Goal: Book appointment/travel/reservation

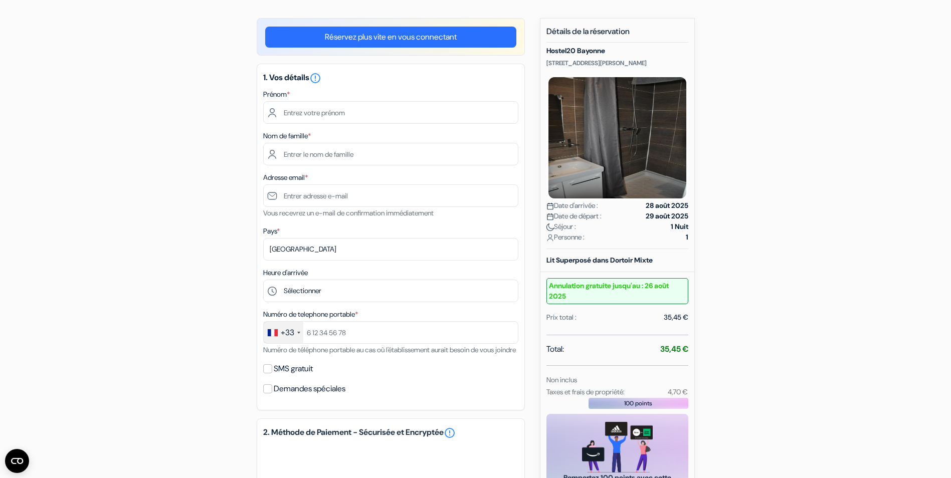
scroll to position [50, 0]
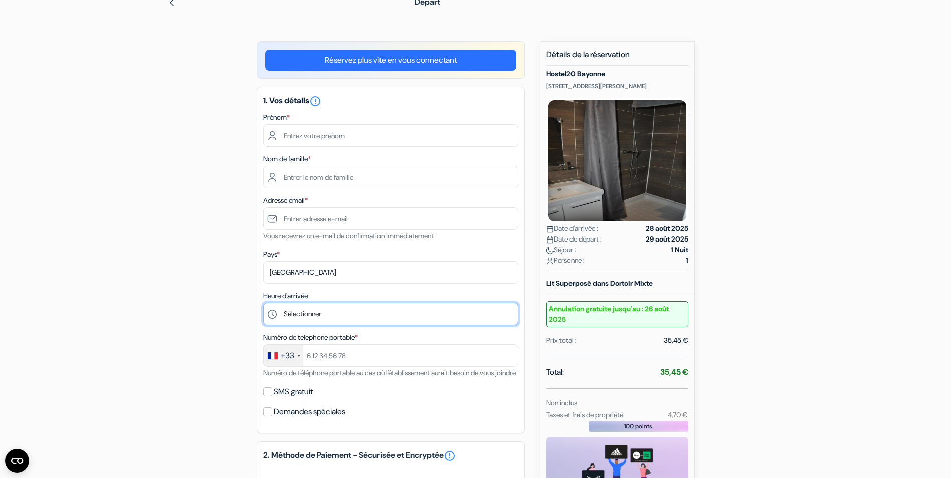
click at [343, 314] on select "Sélectionner 15:00 16:00 17:00 18:00 19:00 20:00 21:00 22:00 23:00" at bounding box center [390, 314] width 255 height 23
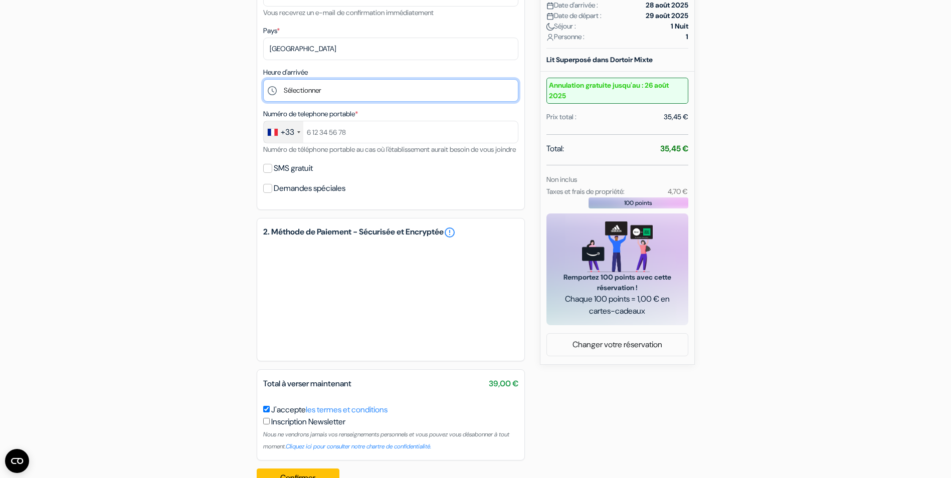
scroll to position [301, 0]
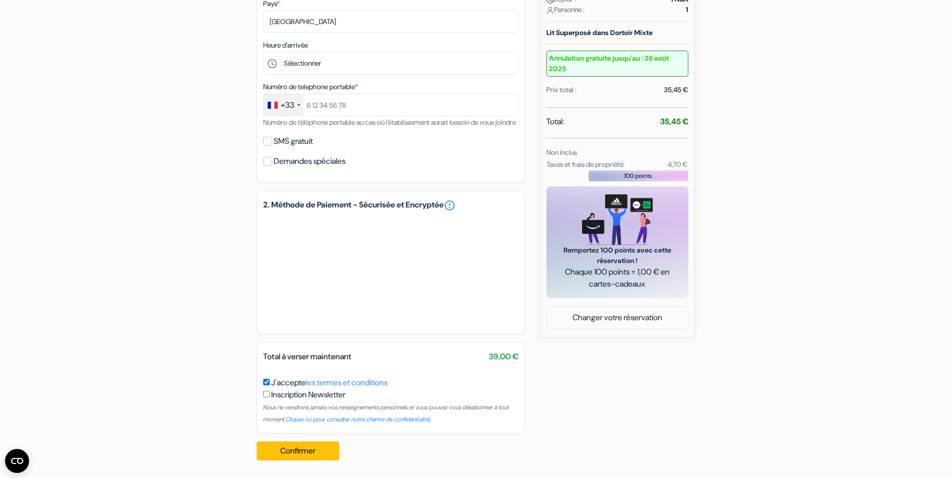
click at [317, 165] on div "1. Vos détails error_outline Prénom * Nom de famille * Adresse email * Vous rec…" at bounding box center [391, 9] width 268 height 347
click at [309, 168] on label "Demandes spéciales" at bounding box center [310, 161] width 72 height 14
click at [272, 166] on input "Demandes spéciales" at bounding box center [267, 161] width 9 height 9
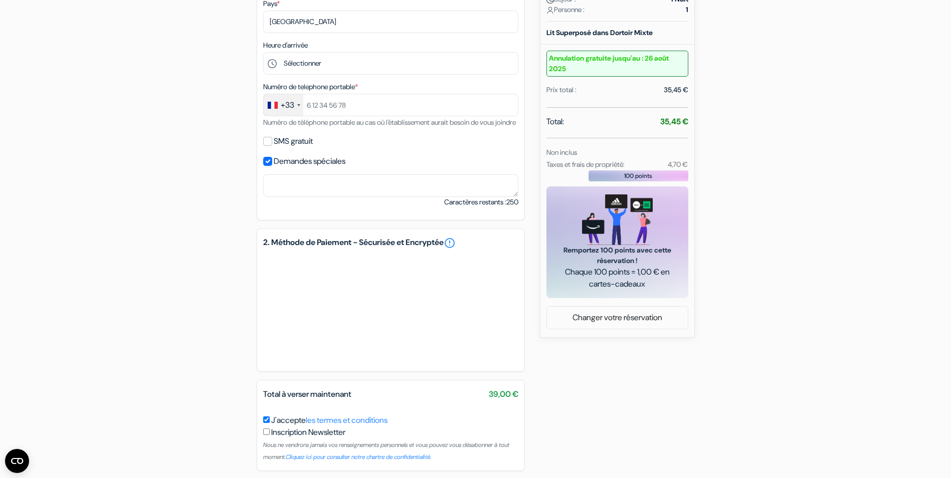
click at [317, 165] on div "1. Vos détails error_outline Prénom * Nom de famille * Adresse email * Vous rec…" at bounding box center [391, 28] width 268 height 385
click at [312, 168] on label "Demandes spéciales" at bounding box center [310, 161] width 72 height 14
click at [272, 166] on input "Demandes spéciales" at bounding box center [267, 161] width 9 height 9
checkbox input "false"
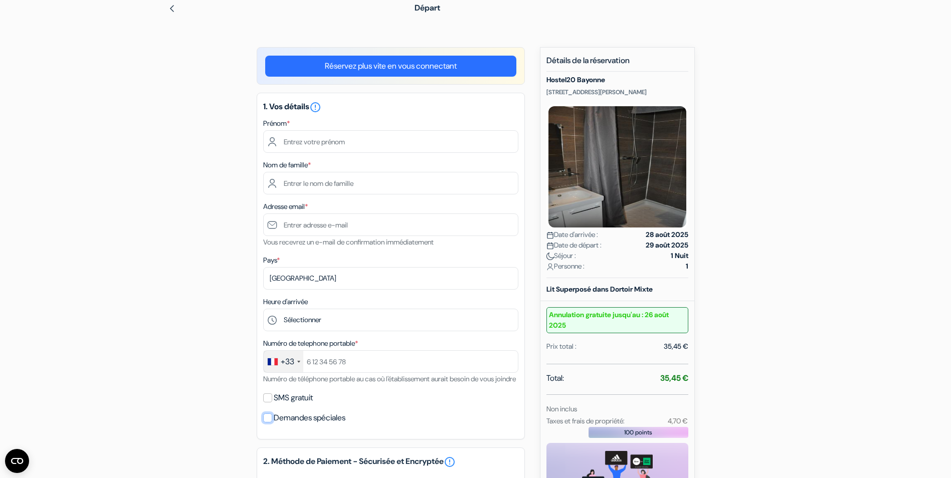
scroll to position [0, 0]
